Goal: Register for event/course

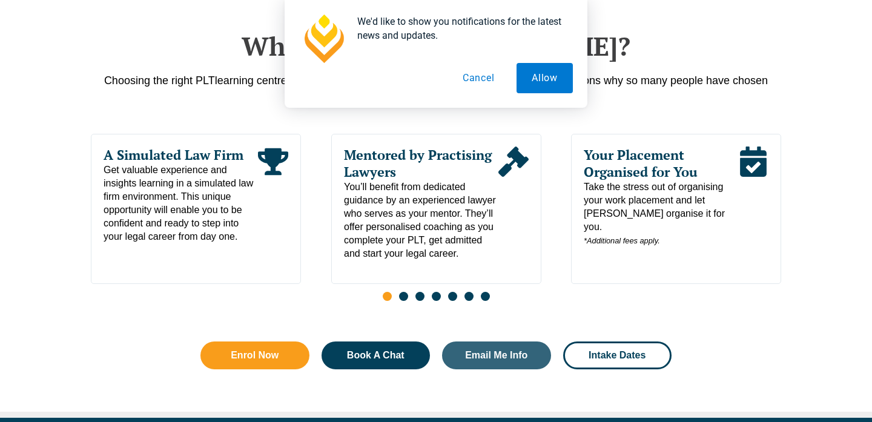
scroll to position [622, 0]
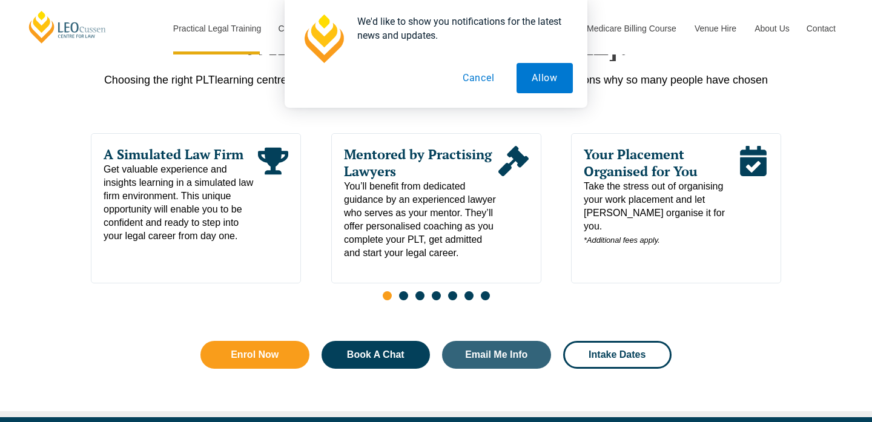
click at [483, 75] on button "Cancel" at bounding box center [479, 78] width 62 height 30
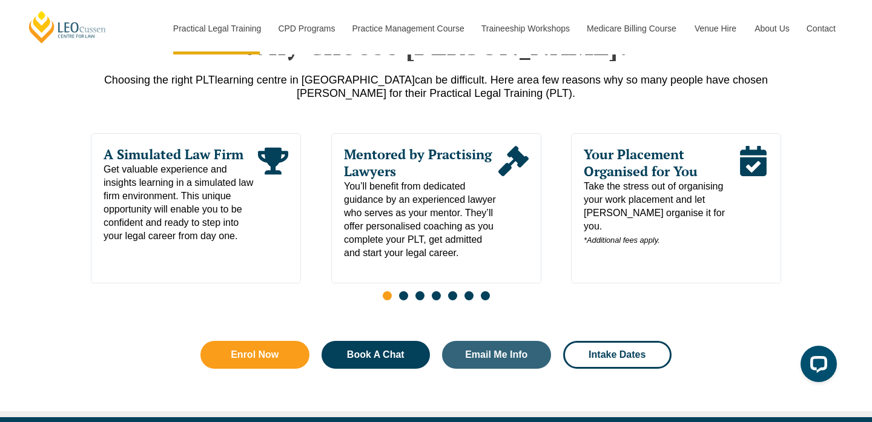
scroll to position [0, 0]
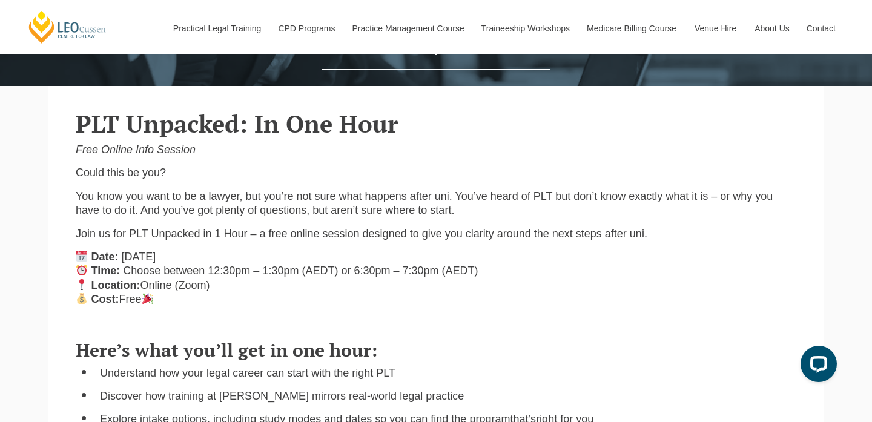
scroll to position [273, 0]
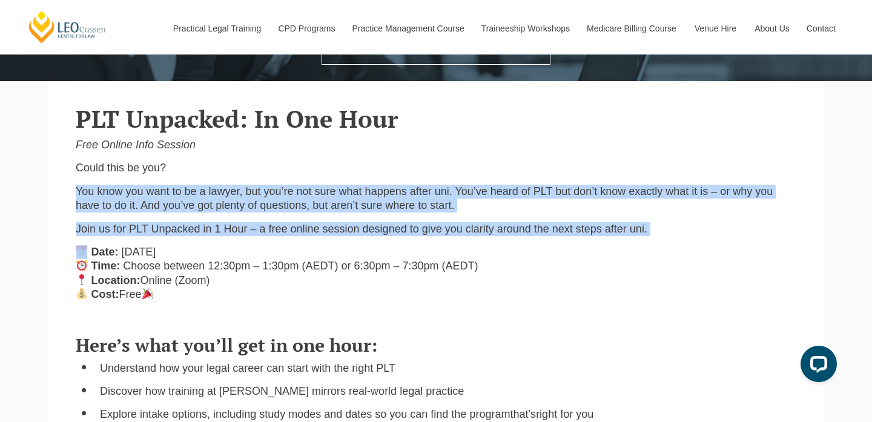
drag, startPoint x: 523, startPoint y: 175, endPoint x: 558, endPoint y: 243, distance: 76.7
click at [558, 243] on div "PLT Unpacked: In One Hour Free Online Info Session Could this be you? You know …" at bounding box center [436, 202] width 739 height 218
drag, startPoint x: 558, startPoint y: 243, endPoint x: 529, endPoint y: 157, distance: 90.6
click at [529, 157] on div "PLT Unpacked: In One Hour Free Online Info Session Could this be you? You know …" at bounding box center [436, 202] width 739 height 218
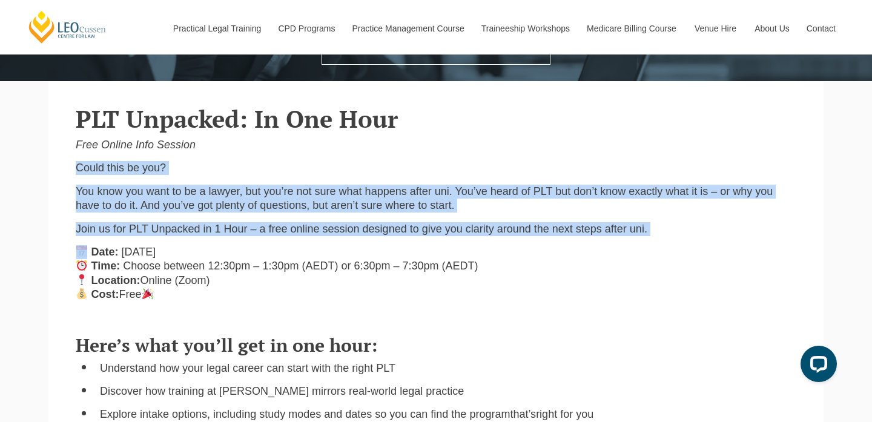
click at [529, 157] on div "PLT Unpacked: In One Hour Free Online Info Session Could this be you? You know …" at bounding box center [436, 202] width 739 height 218
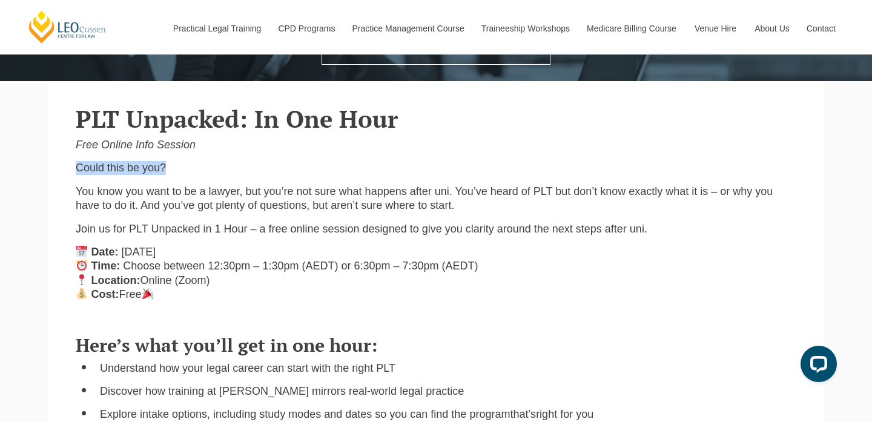
drag, startPoint x: 529, startPoint y: 157, endPoint x: 569, endPoint y: 165, distance: 40.6
click at [569, 164] on div "PLT Unpacked: In One Hour Free Online Info Session Could this be you? You know …" at bounding box center [436, 202] width 739 height 218
click at [567, 161] on div "PLT Unpacked: In One Hour Free Online Info Session Could this be you? You know …" at bounding box center [436, 202] width 739 height 218
click at [567, 156] on div "PLT Unpacked: In One Hour Free Online Info Session Could this be you? You know …" at bounding box center [436, 202] width 739 height 218
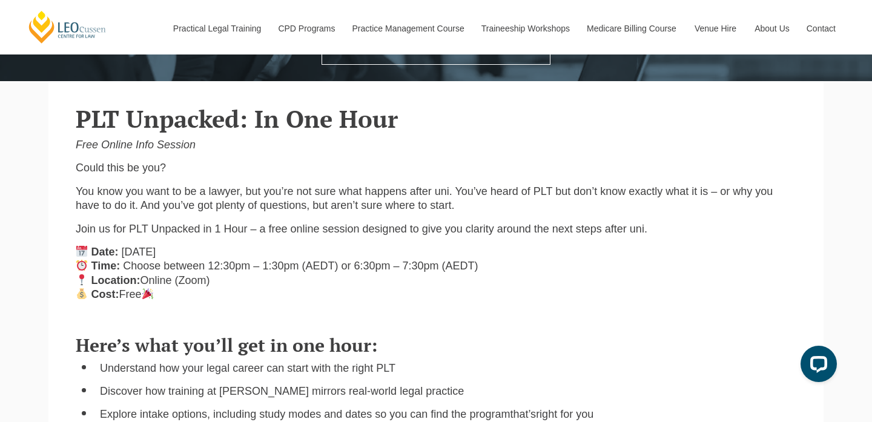
drag, startPoint x: 567, startPoint y: 156, endPoint x: 555, endPoint y: 159, distance: 12.5
click at [555, 158] on div "PLT Unpacked: In One Hour Free Online Info Session Could this be you? You know …" at bounding box center [436, 202] width 739 height 218
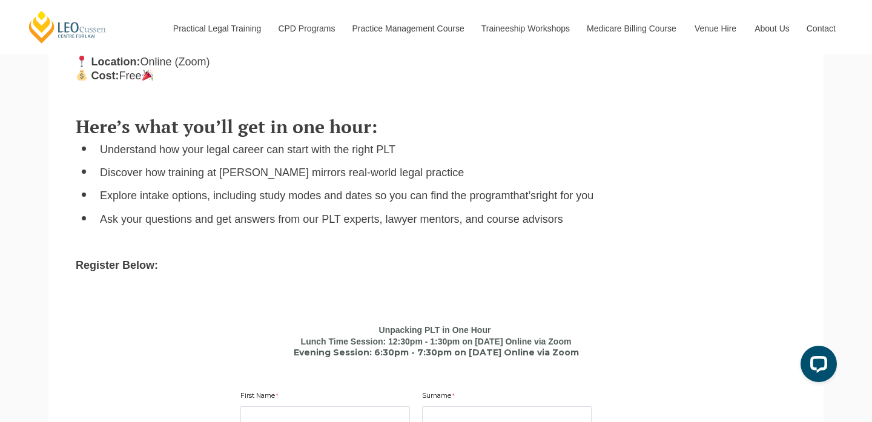
scroll to position [492, 0]
click at [558, 161] on ul "Understand how your legal career can start with the right PLT Discover how trai…" at bounding box center [436, 184] width 721 height 84
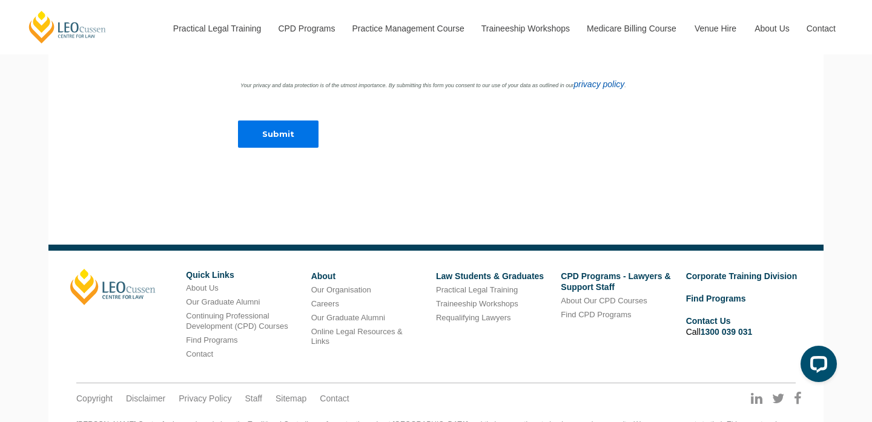
scroll to position [1183, 0]
